Goal: Check status: Check status

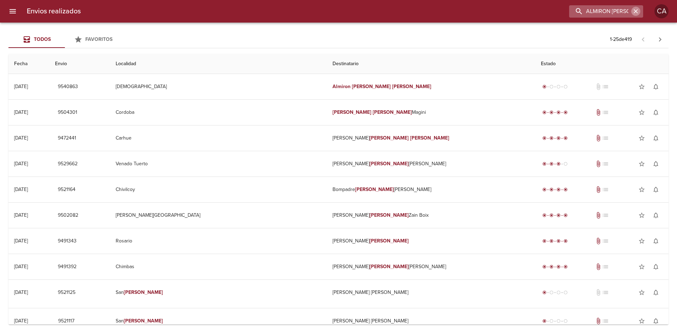
click at [635, 9] on icon "button" at bounding box center [635, 11] width 7 height 7
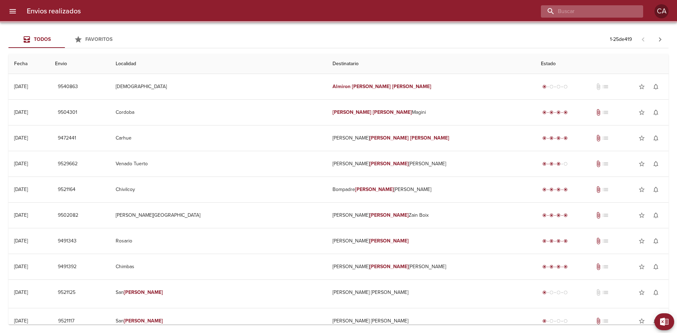
click at [605, 9] on input "buscar" at bounding box center [586, 11] width 90 height 12
paste input "[PERSON_NAME]"
type input "[PERSON_NAME]"
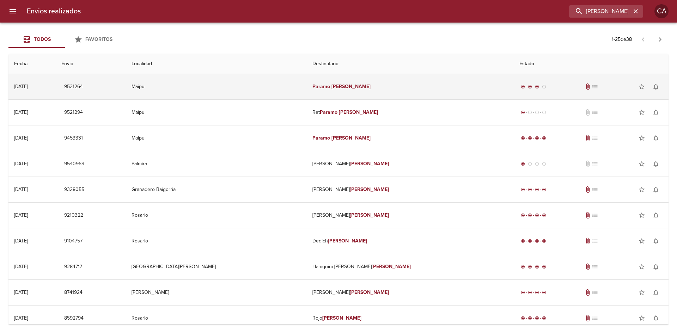
click at [195, 83] on td "Maipu" at bounding box center [216, 86] width 181 height 25
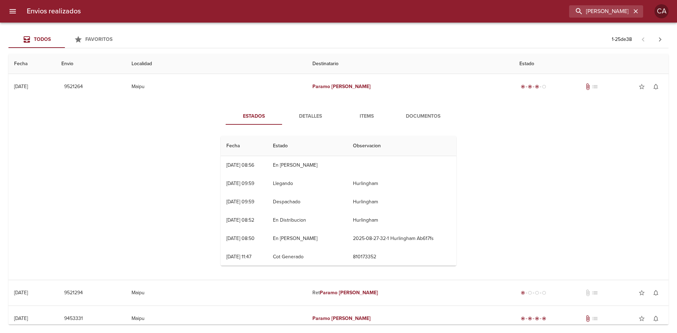
click at [311, 118] on span "Detalles" at bounding box center [310, 116] width 48 height 9
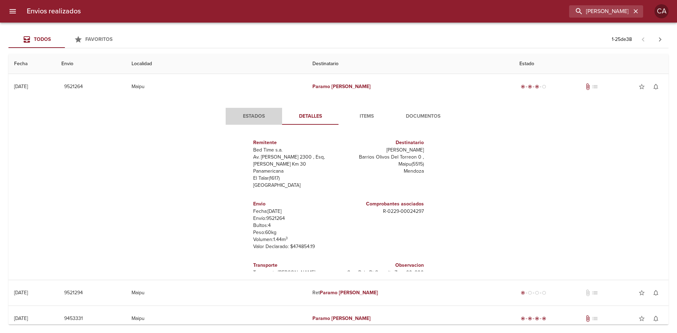
click at [257, 115] on span "Estados" at bounding box center [254, 116] width 48 height 9
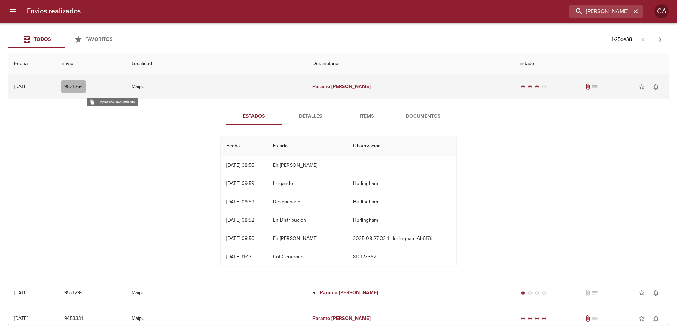
click at [83, 83] on span "9521264" at bounding box center [73, 87] width 19 height 9
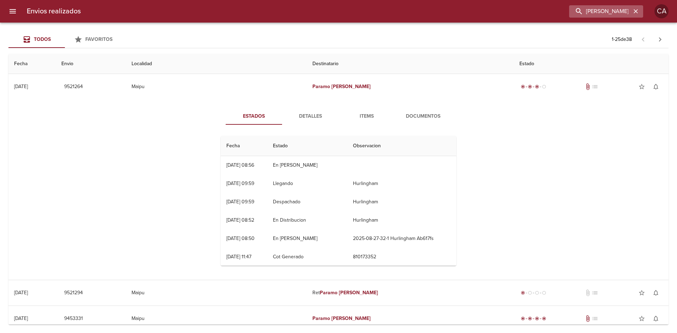
click at [638, 13] on icon "button" at bounding box center [635, 11] width 7 height 7
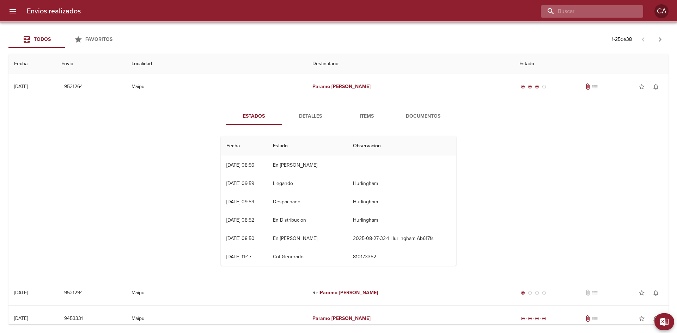
click at [601, 13] on input "buscar" at bounding box center [586, 11] width 90 height 12
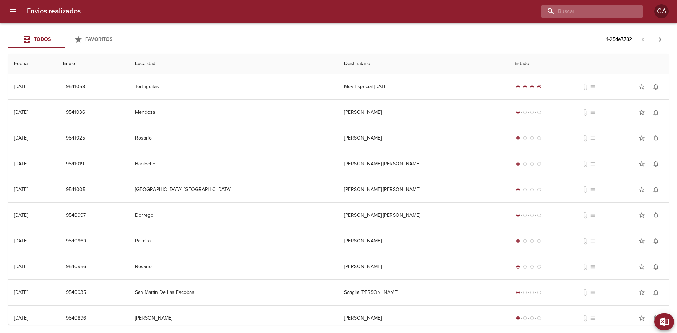
paste input "[PERSON_NAME] [PERSON_NAME]"
type input "[PERSON_NAME] [PERSON_NAME]"
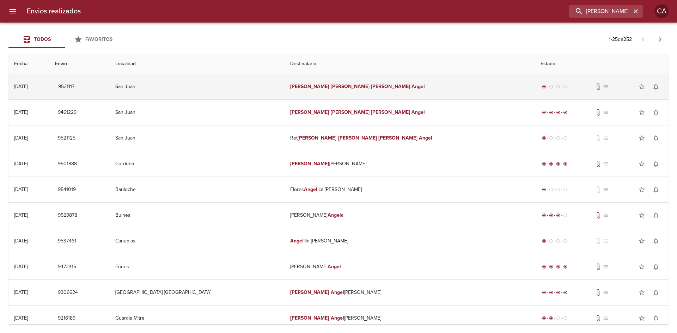
click at [110, 83] on td "9521117" at bounding box center [79, 86] width 60 height 25
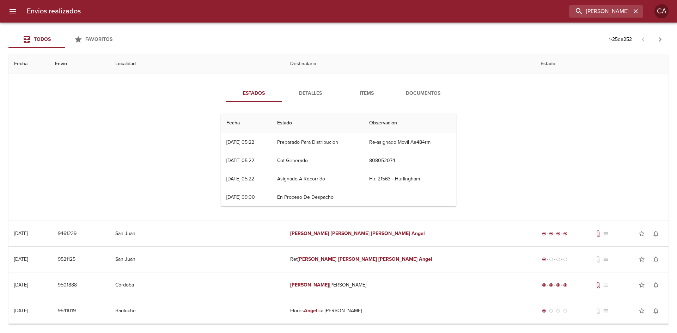
scroll to position [71, 0]
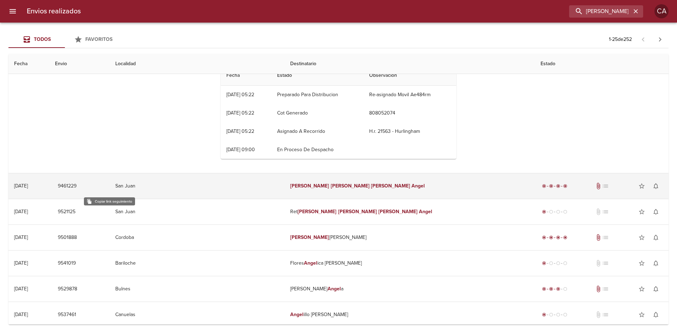
click at [77, 185] on span "9461229" at bounding box center [67, 186] width 19 height 9
click at [195, 185] on td "San Juan" at bounding box center [197, 186] width 175 height 25
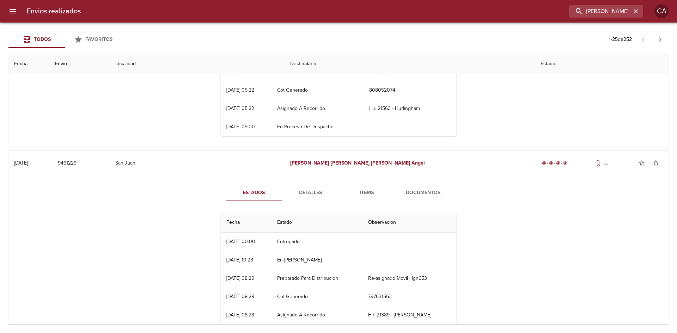
scroll to position [141, 0]
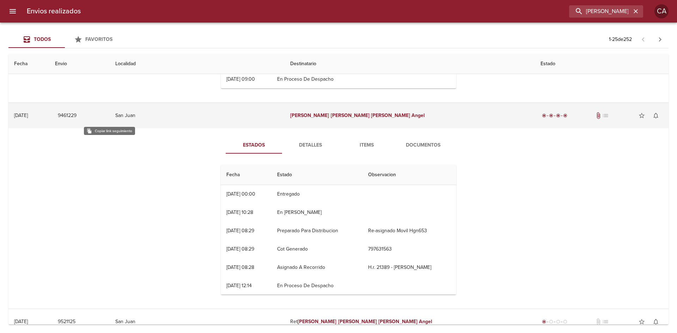
click at [77, 115] on span "9461229" at bounding box center [67, 115] width 19 height 9
